Goal: Task Accomplishment & Management: Manage account settings

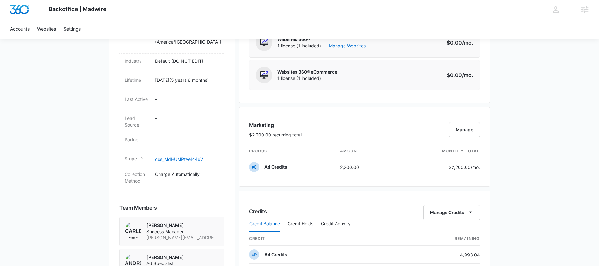
scroll to position [356, 0]
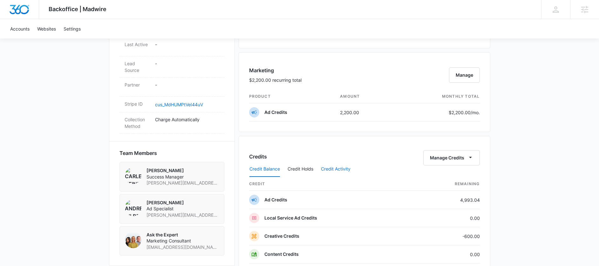
click at [326, 170] on button "Credit Activity" at bounding box center [336, 168] width 30 height 15
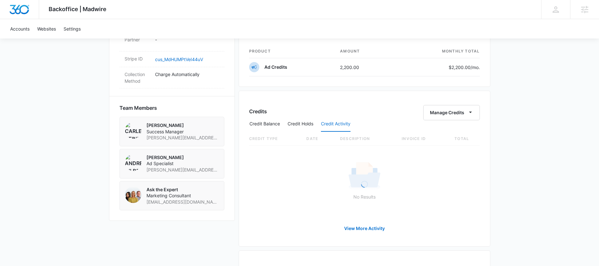
scroll to position [406, 0]
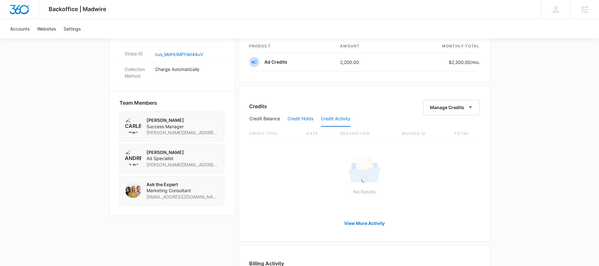
click at [295, 119] on button "Credit Holds" at bounding box center [301, 118] width 26 height 15
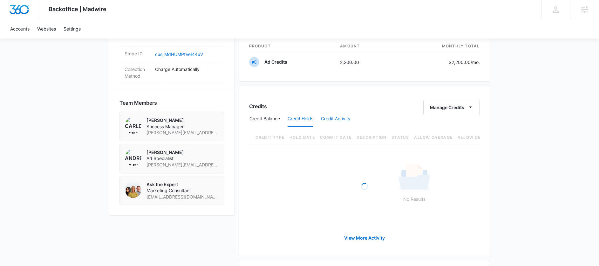
click at [333, 119] on button "Credit Activity" at bounding box center [336, 118] width 30 height 15
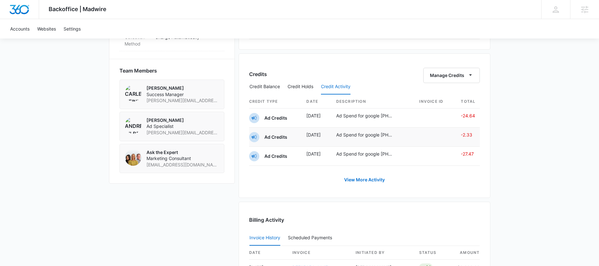
scroll to position [404, 0]
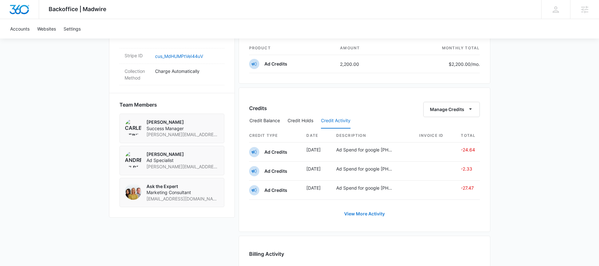
click at [371, 214] on link "View More Activity" at bounding box center [364, 213] width 53 height 15
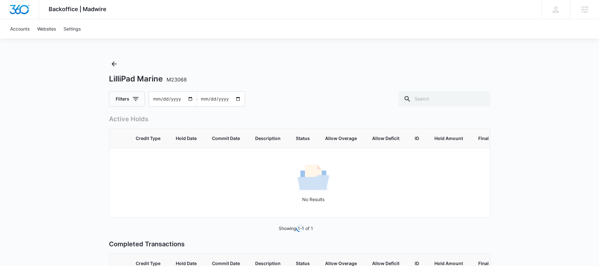
click at [237, 100] on input "2025-08-15" at bounding box center [221, 99] width 47 height 15
type input "2025-07-15"
type input "2025-06-14"
type input "2025-06-15"
type input "2025-05-14"
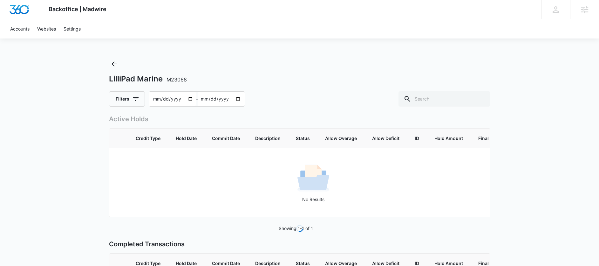
type input "2025-05-15"
type input "2025-04-14"
type input "2025-04-15"
type input "2025-03-14"
type input "2025-03-15"
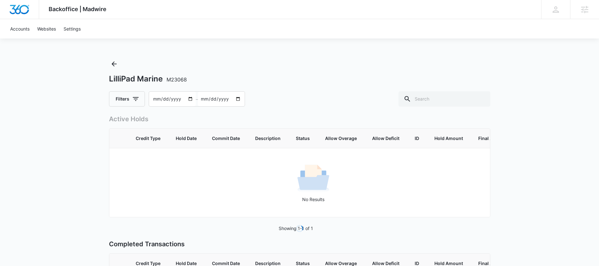
type input "2025-02-14"
type input "2025-02-15"
type input "2025-01-14"
type input "2025-01-15"
type input "2024-12-14"
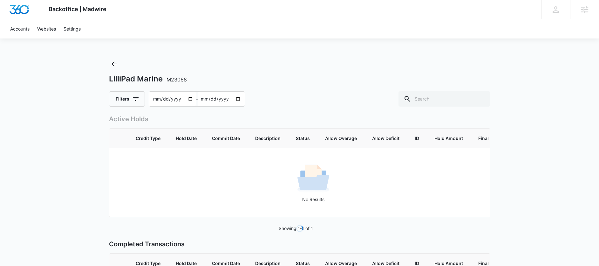
type input "2024-12-15"
type input "2024-11-14"
type input "2024-11-15"
type input "2024-10-14"
type input "2024-10-15"
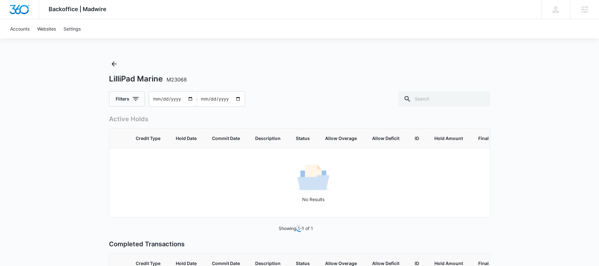
type input "2024-09-14"
type input "2024-09-15"
type input "2024-08-14"
type input "2024-08-15"
type input "2024-07-14"
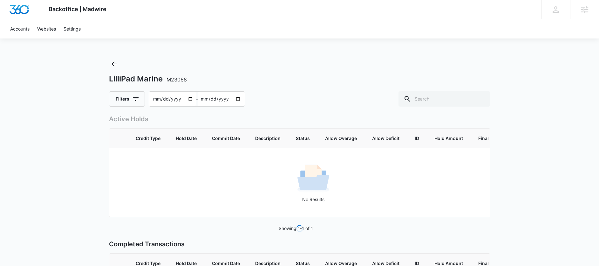
type input "2024-07-15"
type input "2024-06-14"
type input "2024-06-15"
type input "2024-05-14"
type input "2024-05-15"
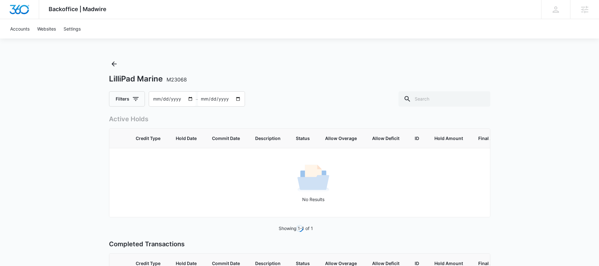
type input "2024-04-14"
type input "2024-04-15"
type input "2024-03-14"
type input "2024-03-15"
type input "2024-02-14"
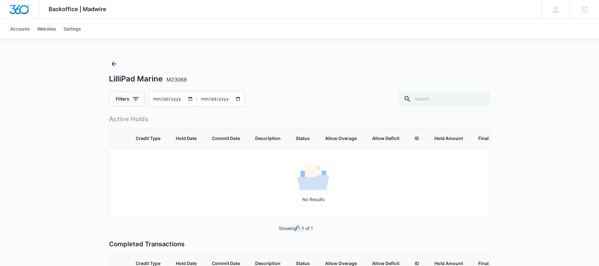
type input "2024-02-15"
type input "2024-01-14"
type input "2024-01-15"
type input "2023-12-14"
type input "2023-12-15"
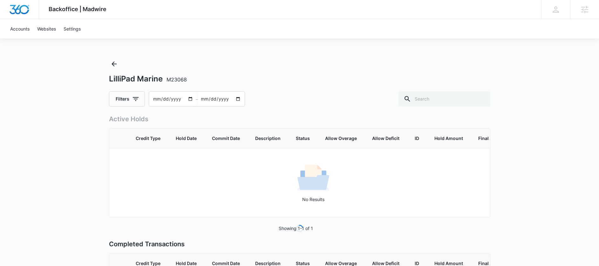
type input "2023-11-14"
type input "2023-11-15"
type input "2023-10-14"
type input "2023-10-15"
type input "2023-09-14"
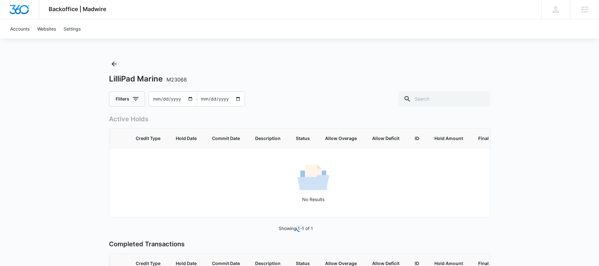
type input "2023-09-15"
type input "2023-08-14"
type input "2023-08-15"
type input "2023-07-14"
type input "2023-07-15"
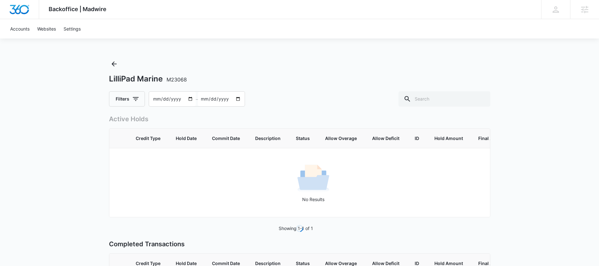
type input "2023-06-14"
type input "2023-06-15"
type input "2023-05-14"
type input "2023-05-15"
type input "2023-05-08"
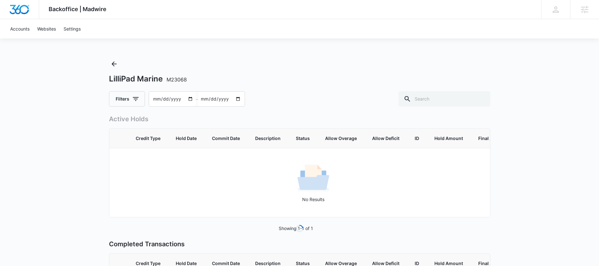
click at [226, 101] on input "2023-05-09" at bounding box center [221, 99] width 47 height 15
click at [204, 98] on input "2023-05-09" at bounding box center [221, 99] width 47 height 15
type input "0002-08-09"
type input "0002-08-08"
type input "2025-08-09"
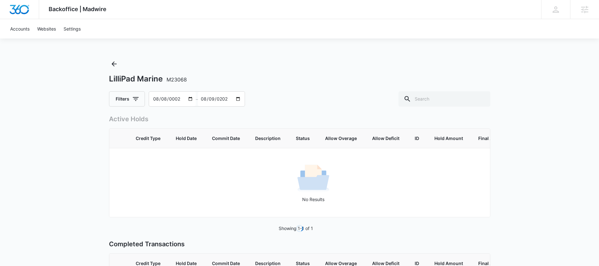
click at [302, 102] on div "Filters 0002-08-08 – 2025-08-09" at bounding box center [299, 98] width 381 height 15
click at [434, 99] on input "text" at bounding box center [445, 98] width 92 height 15
type input "creative"
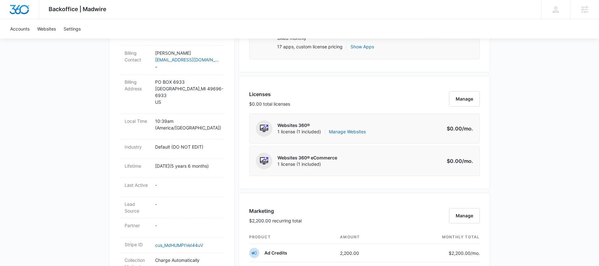
scroll to position [392, 0]
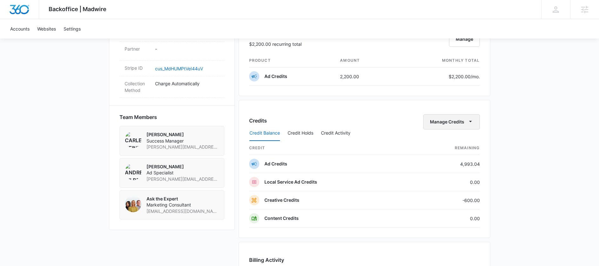
click at [445, 123] on button "Manage Credits" at bounding box center [451, 121] width 57 height 15
click at [445, 140] on div "Transfer Credits" at bounding box center [447, 142] width 33 height 4
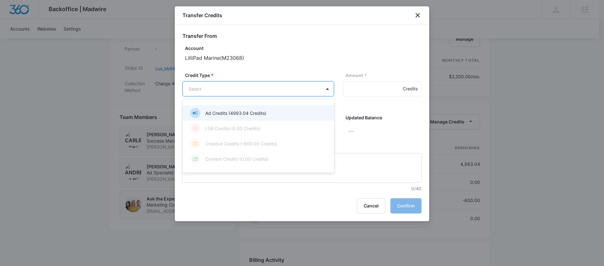
click at [220, 91] on body "Backoffice | Madwire Apps Settings CH Carlee Heinmiller carlee.heinmiller@madwi…" at bounding box center [302, 36] width 604 height 857
click at [218, 111] on p "Ad Credits (4993.04 Credits)" at bounding box center [235, 113] width 61 height 7
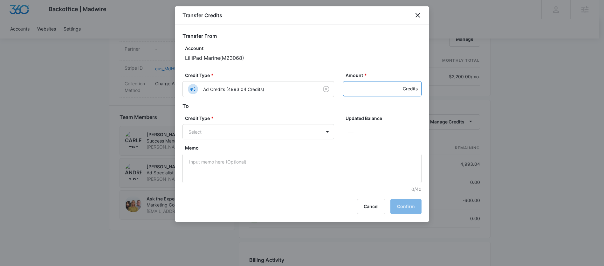
click at [381, 90] on input "Amount *" at bounding box center [382, 88] width 79 height 15
type input "600"
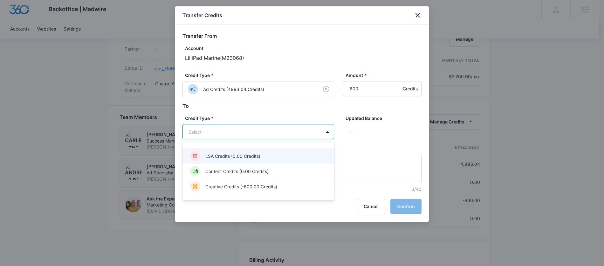
click at [272, 137] on body "Backoffice | Madwire Apps Settings CH Carlee Heinmiller carlee.heinmiller@madwi…" at bounding box center [302, 36] width 604 height 857
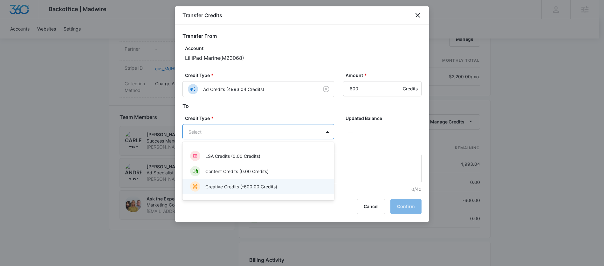
click at [238, 186] on p "Creative Credits (-600.00 Credits)" at bounding box center [241, 186] width 72 height 7
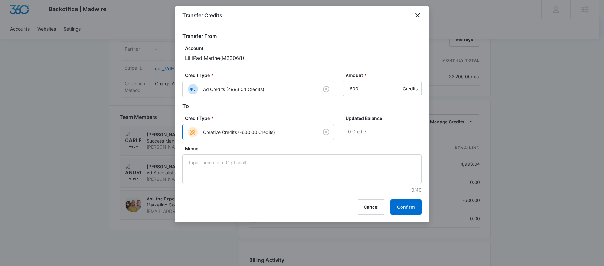
click at [251, 196] on div "Transfer Credits Transfer From Account LilliPad Marine ( M23068 ) Credit Type *…" at bounding box center [302, 114] width 254 height 216
click at [407, 212] on button "Confirm" at bounding box center [405, 206] width 31 height 15
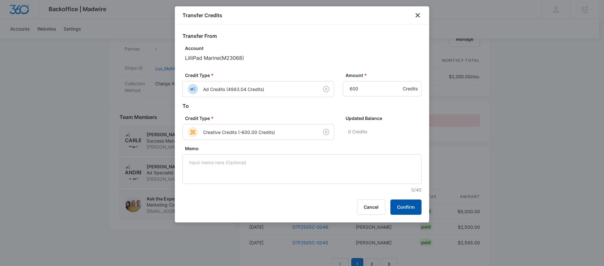
click at [398, 210] on button "Confirm" at bounding box center [405, 206] width 31 height 15
click at [417, 15] on icon "close" at bounding box center [417, 15] width 4 height 4
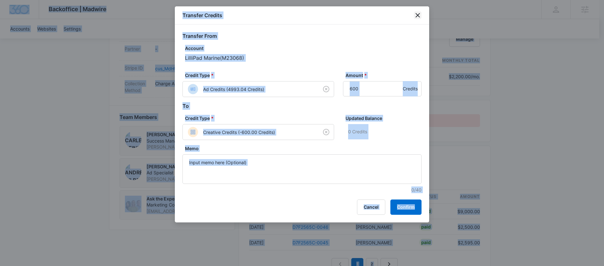
click at [419, 16] on icon "close" at bounding box center [417, 15] width 4 height 4
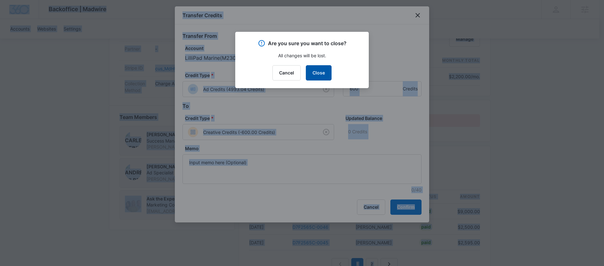
click at [315, 78] on button "Close" at bounding box center [319, 72] width 26 height 15
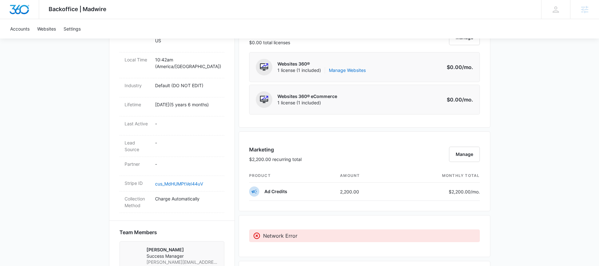
scroll to position [179, 0]
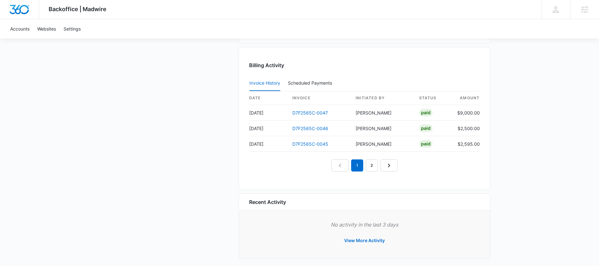
scroll to position [591, 0]
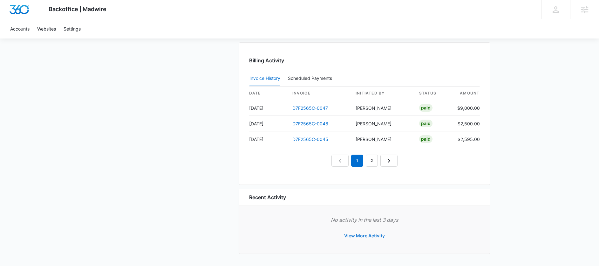
click at [353, 236] on button "View More Activity" at bounding box center [364, 235] width 53 height 15
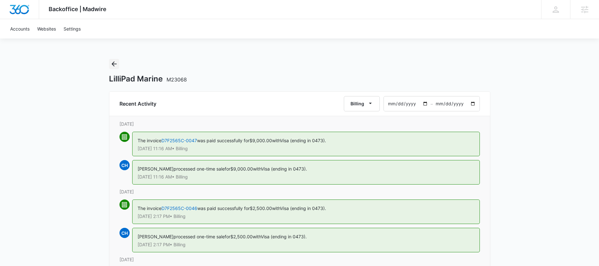
click at [115, 64] on icon "Back" at bounding box center [114, 63] width 5 height 5
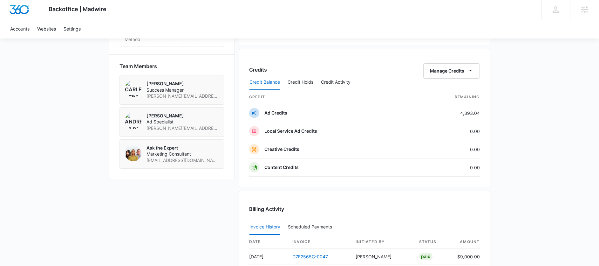
scroll to position [407, 0]
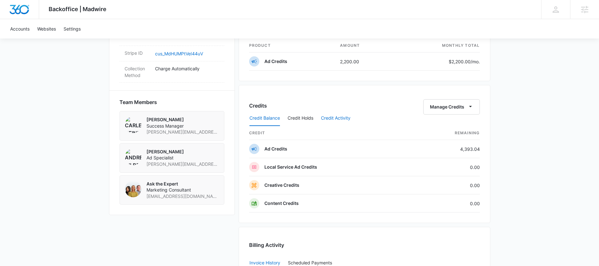
click at [329, 121] on button "Credit Activity" at bounding box center [336, 118] width 30 height 15
